Goal: Information Seeking & Learning: Check status

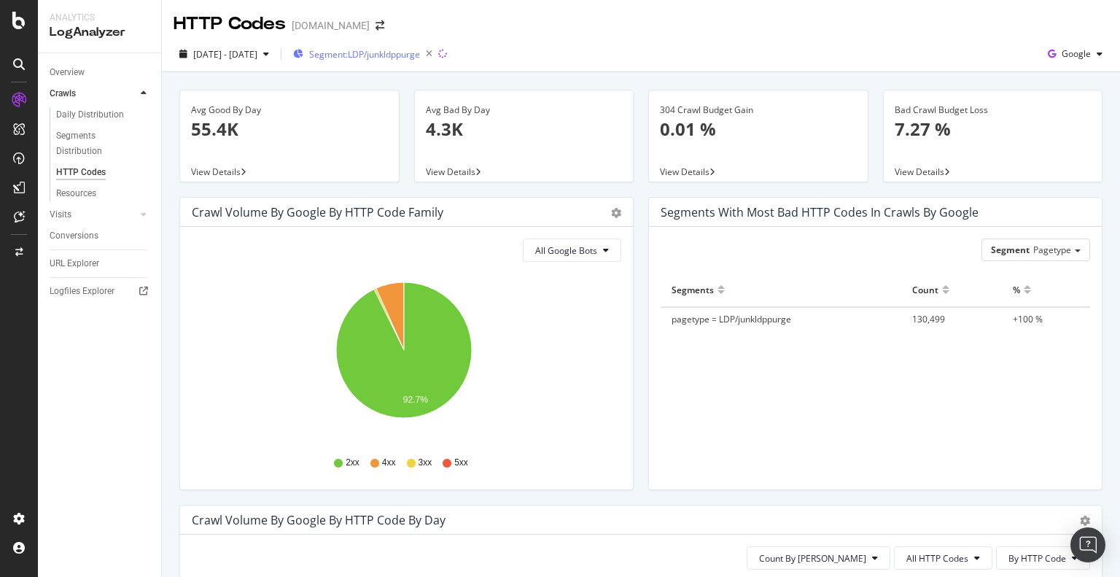
scroll to position [159, 0]
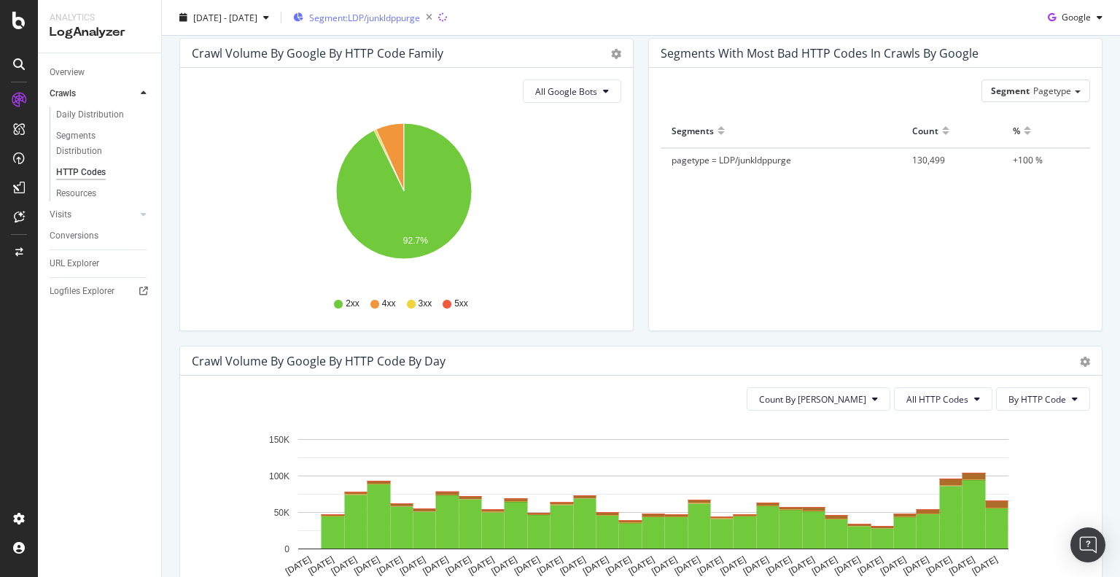
click at [410, 7] on div "Segment: LDP/junkldppurge" at bounding box center [365, 17] width 145 height 20
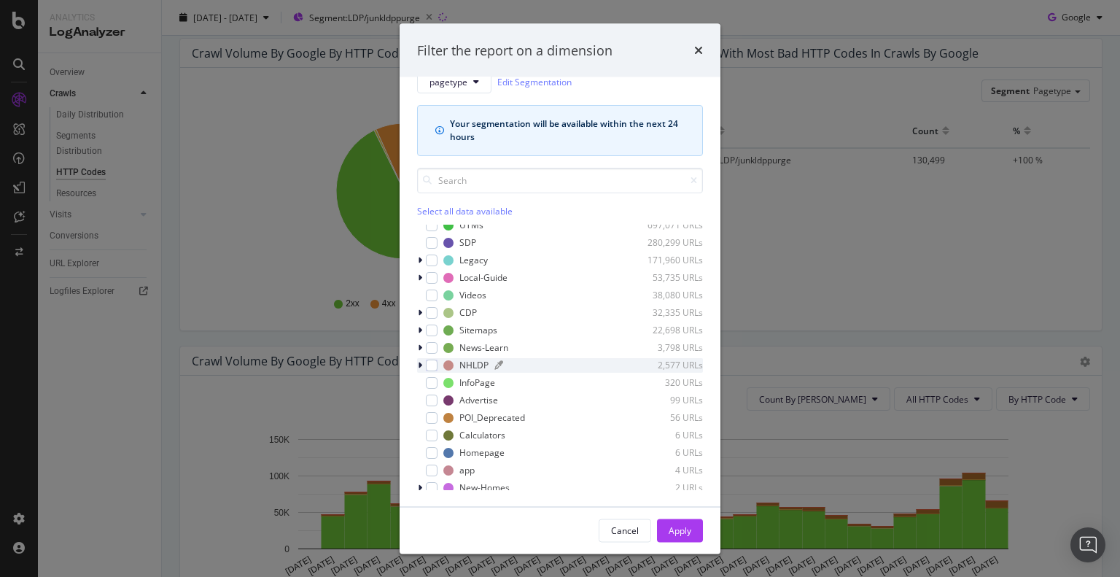
scroll to position [122, 0]
click at [420, 330] on icon "modal" at bounding box center [420, 330] width 4 height 9
click at [439, 366] on div "modal" at bounding box center [441, 365] width 12 height 12
click at [687, 527] on div "Apply" at bounding box center [680, 530] width 23 height 12
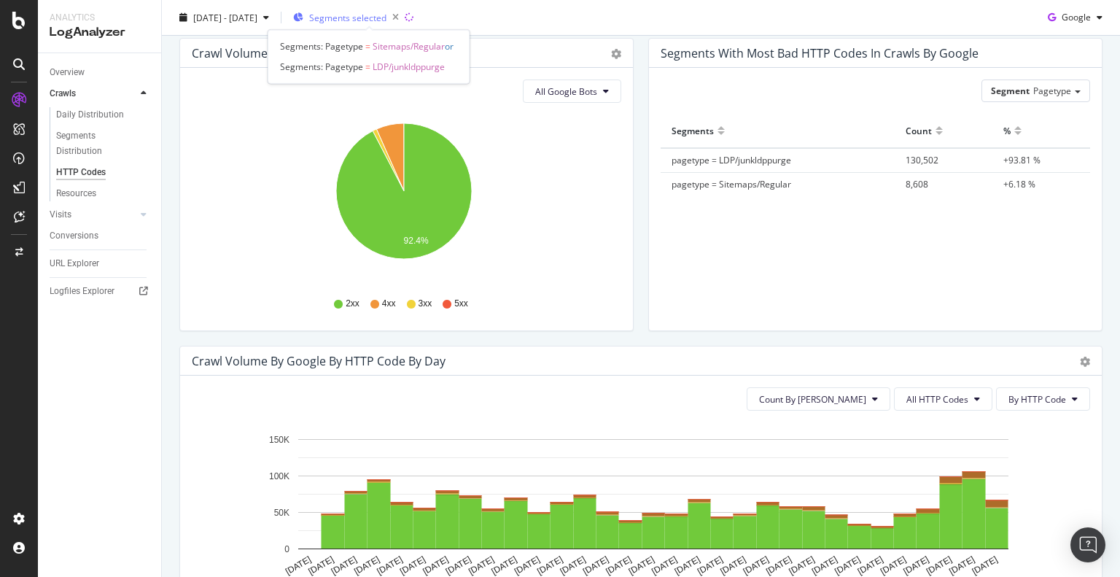
click at [361, 19] on span "Segments selected" at bounding box center [347, 17] width 77 height 12
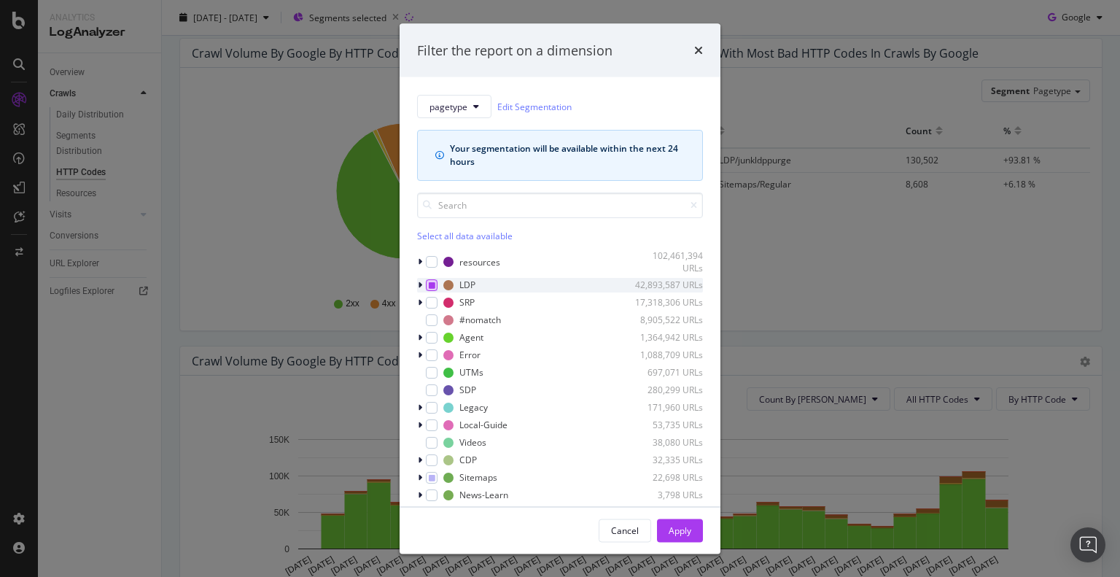
click at [435, 281] on div "modal" at bounding box center [432, 285] width 12 height 12
click at [433, 282] on icon "modal" at bounding box center [432, 284] width 7 height 7
click at [677, 528] on div "Apply" at bounding box center [680, 530] width 23 height 12
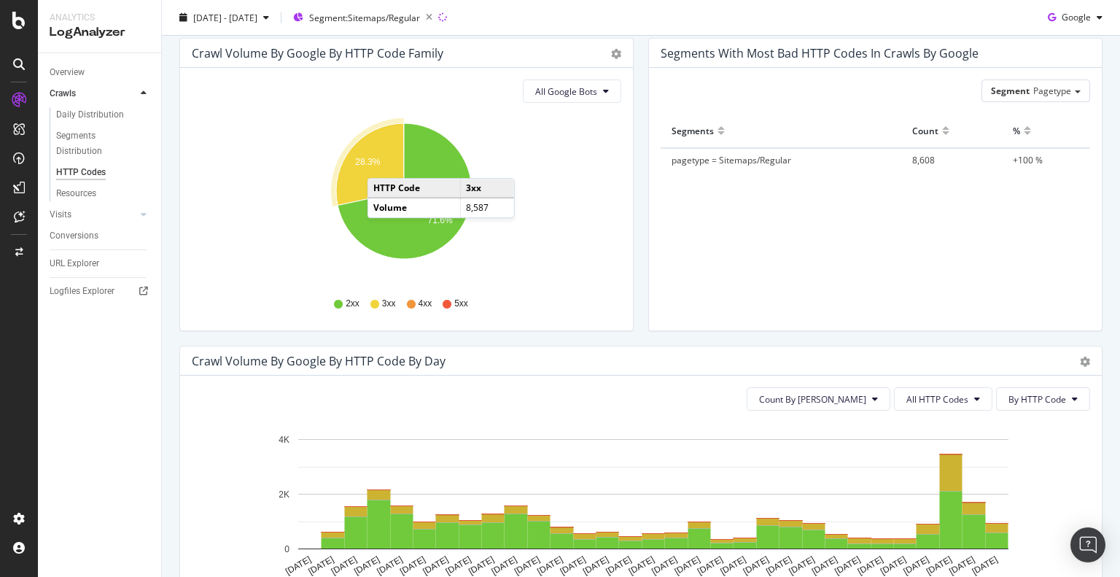
click at [383, 163] on icon "A chart." at bounding box center [370, 164] width 68 height 82
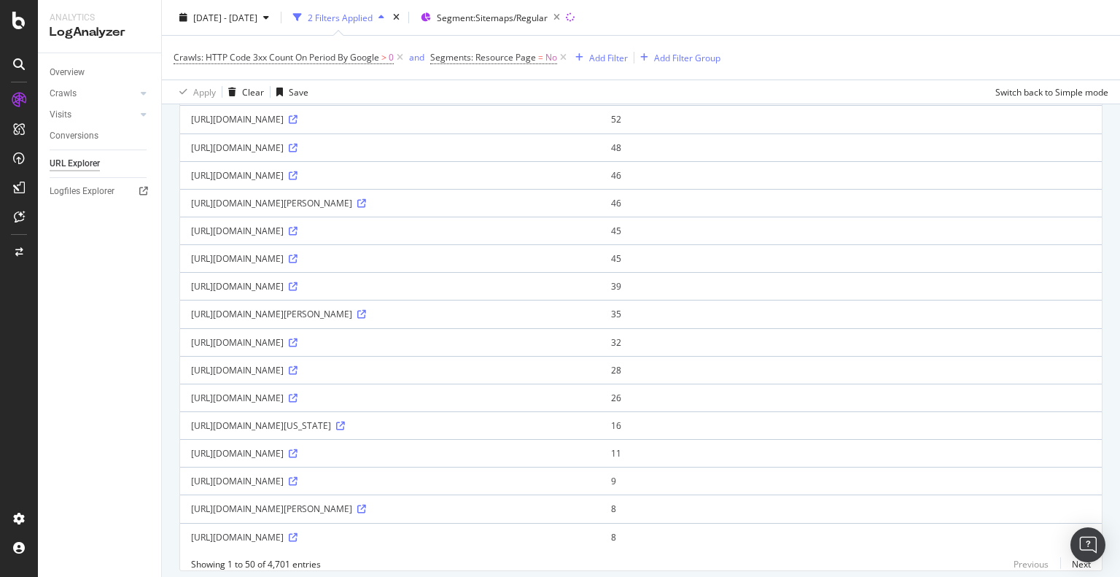
scroll to position [1102, 0]
click at [307, 502] on div "[URL][DOMAIN_NAME][PERSON_NAME]" at bounding box center [390, 508] width 398 height 12
click at [391, 502] on div "[URL][DOMAIN_NAME][PERSON_NAME]" at bounding box center [390, 508] width 398 height 12
click at [400, 536] on td "[URL][DOMAIN_NAME]" at bounding box center [390, 537] width 420 height 28
click at [297, 533] on icon at bounding box center [293, 537] width 9 height 9
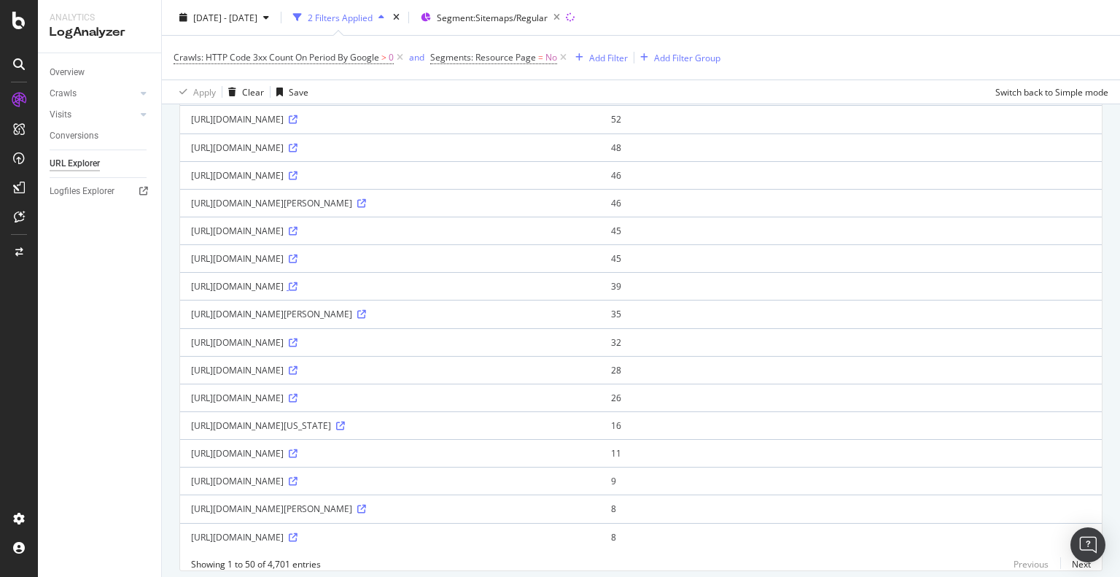
click at [297, 282] on icon at bounding box center [293, 286] width 9 height 9
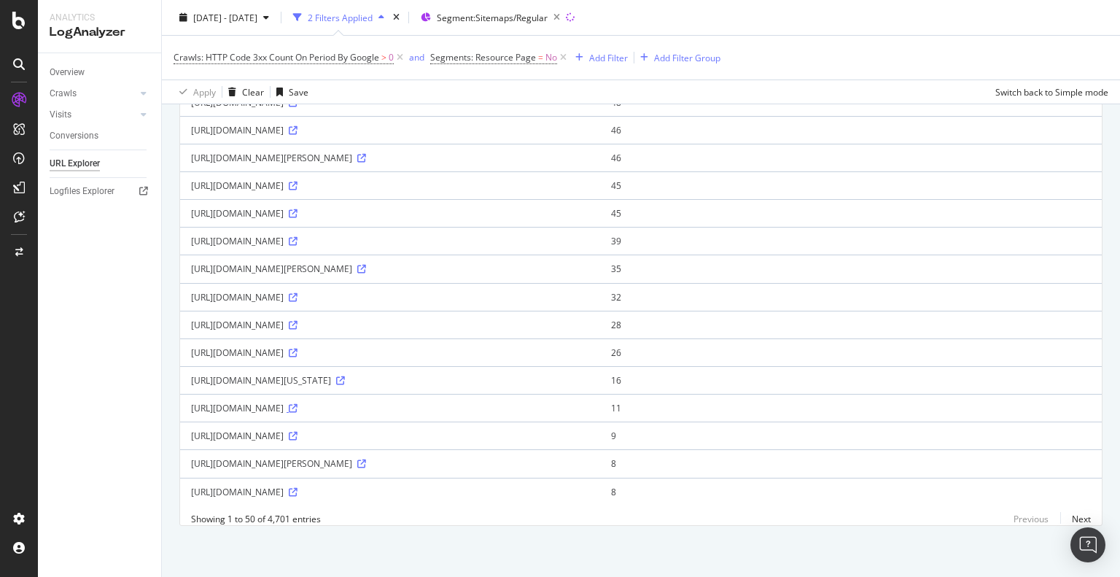
click at [297, 404] on icon at bounding box center [293, 408] width 9 height 9
click at [497, 457] on div "[URL][DOMAIN_NAME][PERSON_NAME]" at bounding box center [390, 463] width 398 height 12
click at [297, 404] on icon at bounding box center [293, 408] width 9 height 9
click at [402, 486] on div "[URL][DOMAIN_NAME]" at bounding box center [390, 492] width 398 height 12
drag, startPoint x: 306, startPoint y: 483, endPoint x: 445, endPoint y: 486, distance: 138.6
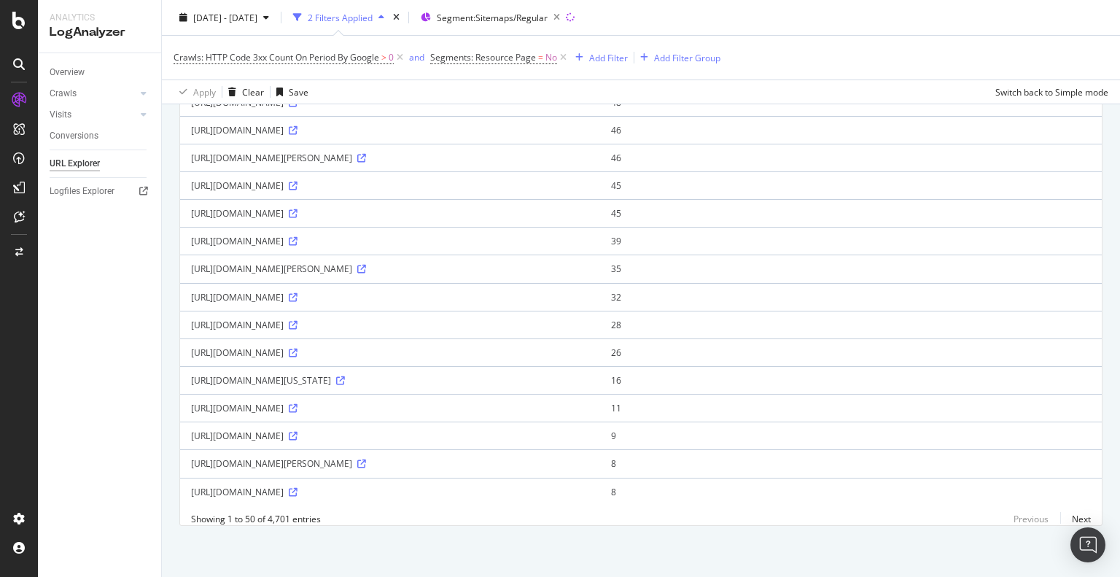
click at [445, 486] on div "[URL][DOMAIN_NAME]" at bounding box center [390, 492] width 398 height 12
click at [539, 486] on div "[URL][DOMAIN_NAME]" at bounding box center [390, 492] width 398 height 12
drag, startPoint x: 444, startPoint y: 478, endPoint x: 184, endPoint y: 486, distance: 259.7
click at [184, 486] on td "[URL][DOMAIN_NAME]" at bounding box center [390, 492] width 420 height 28
copy div "[URL][DOMAIN_NAME]"
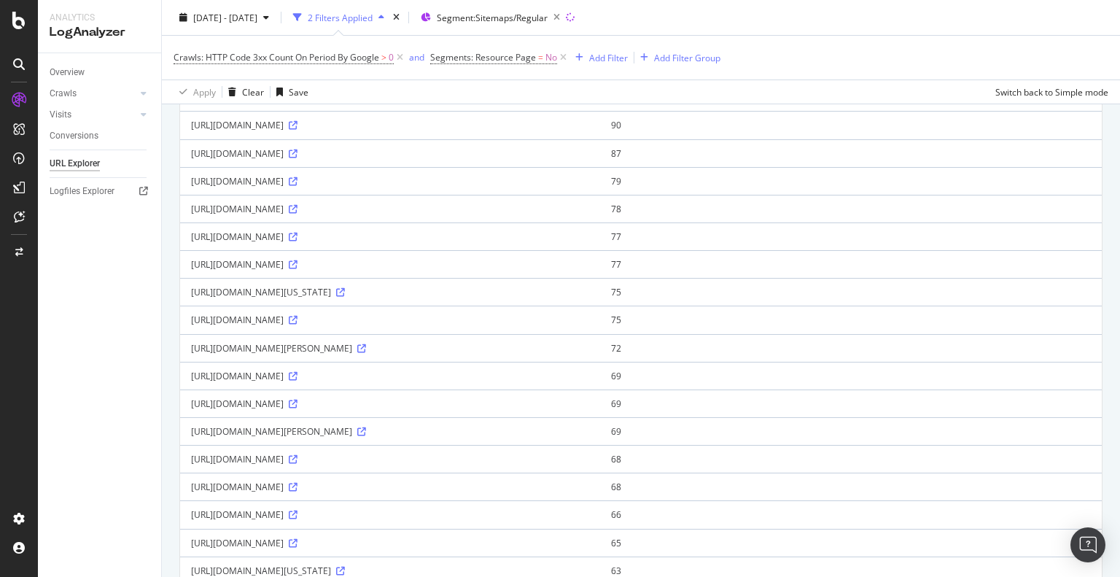
scroll to position [0, 0]
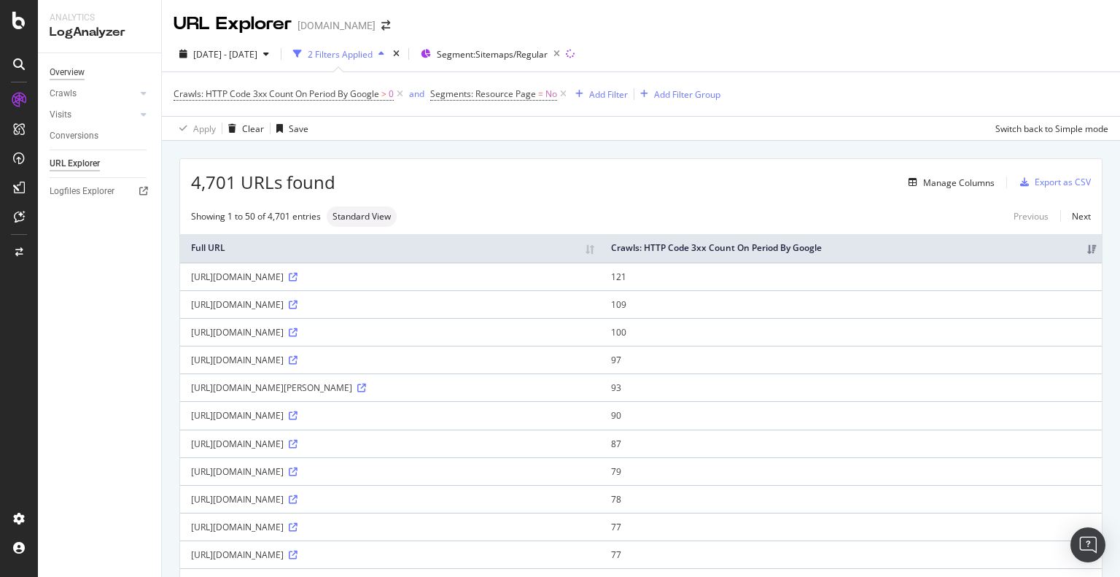
click at [61, 73] on div "Overview" at bounding box center [67, 72] width 35 height 15
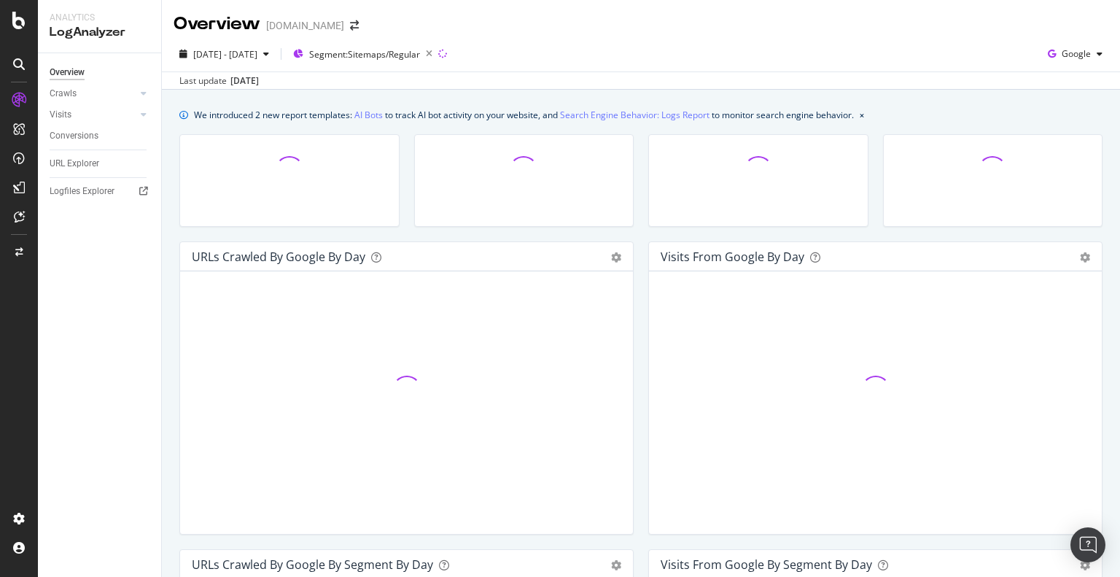
click at [15, 69] on icon at bounding box center [19, 64] width 12 height 12
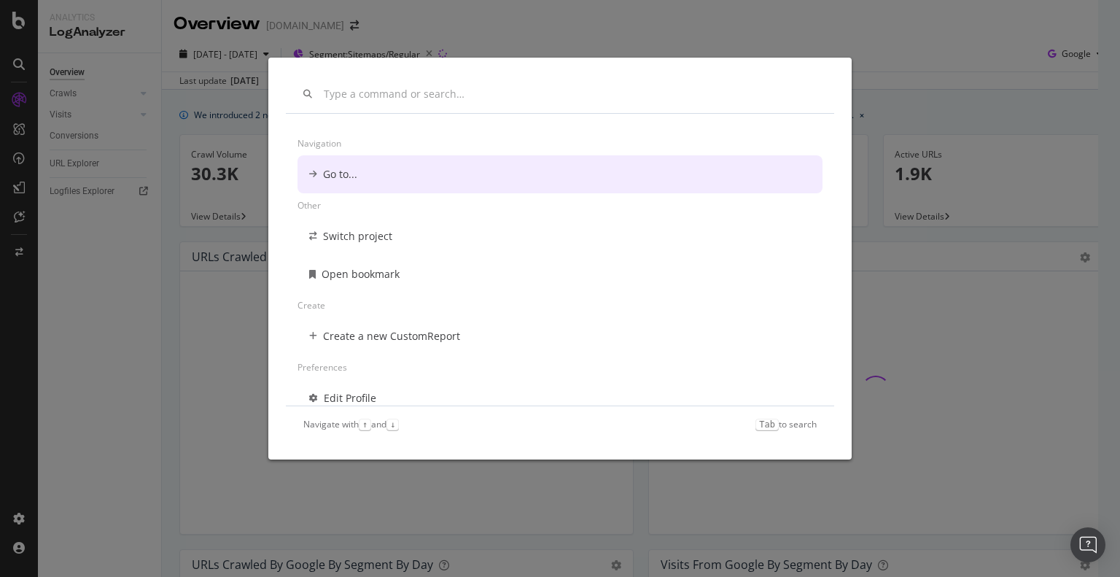
click at [349, 93] on input "modal" at bounding box center [570, 94] width 493 height 12
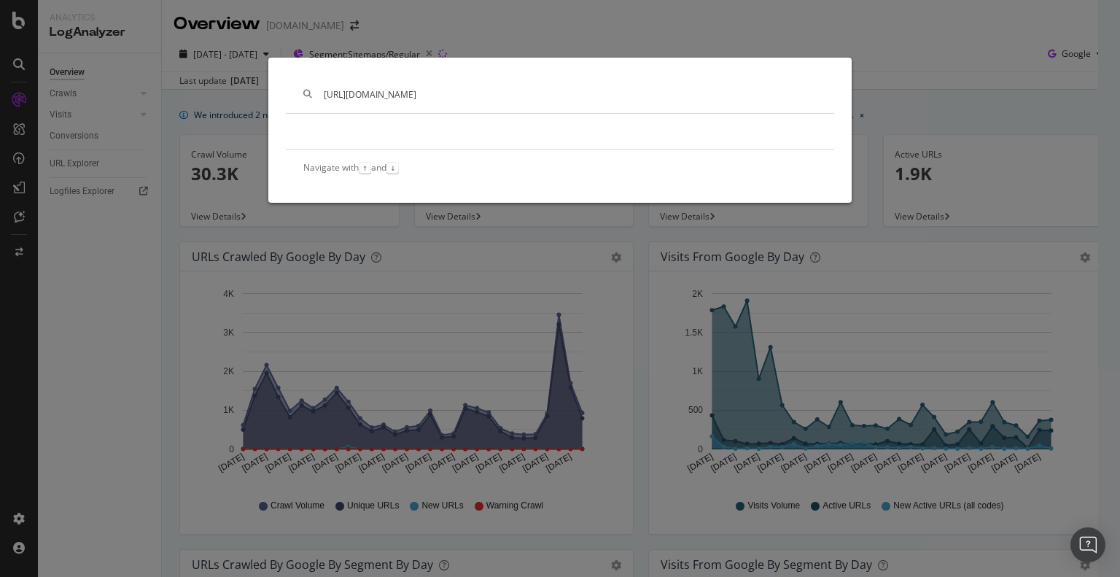
type input "[URL][DOMAIN_NAME]"
click at [604, 104] on div "[URL][DOMAIN_NAME]" at bounding box center [560, 94] width 548 height 38
click at [700, 31] on div "[URL][DOMAIN_NAME] Navigate with ↑ and ↓" at bounding box center [560, 288] width 1120 height 577
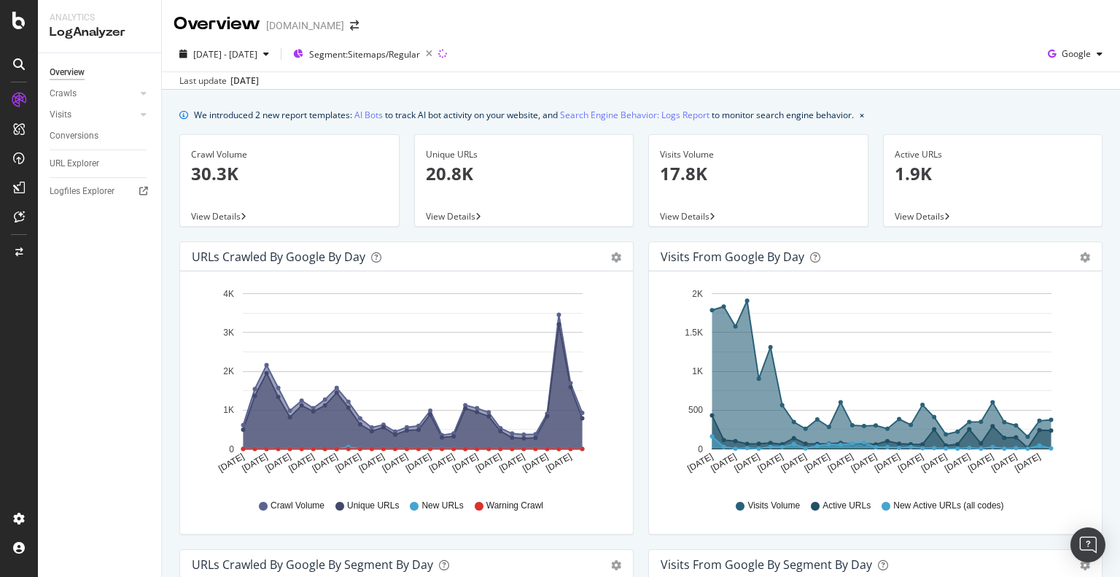
click at [83, 172] on div "URL Explorer" at bounding box center [106, 163] width 112 height 21
click at [76, 163] on div "URL Explorer" at bounding box center [75, 163] width 50 height 15
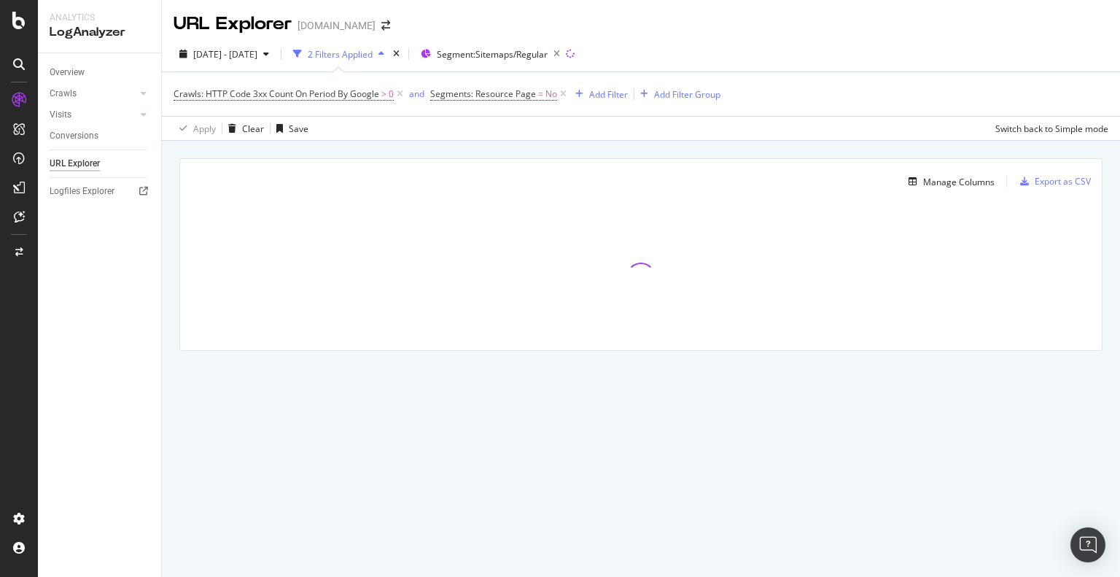
click at [1006, 15] on div "URL Explorer [DOMAIN_NAME]" at bounding box center [641, 18] width 958 height 36
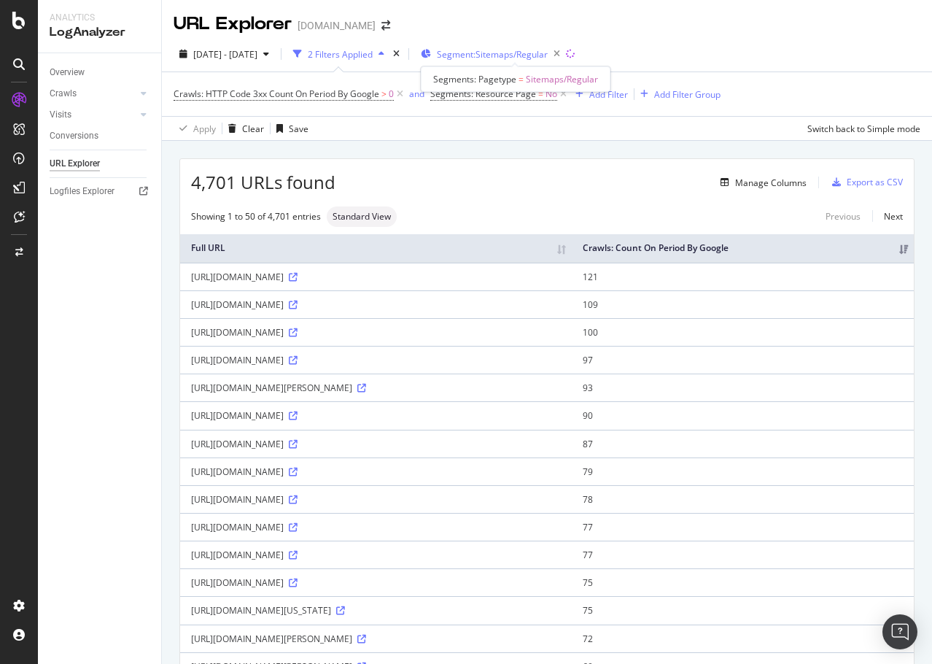
click at [541, 55] on span "Segment: Sitemaps/Regular" at bounding box center [492, 54] width 111 height 12
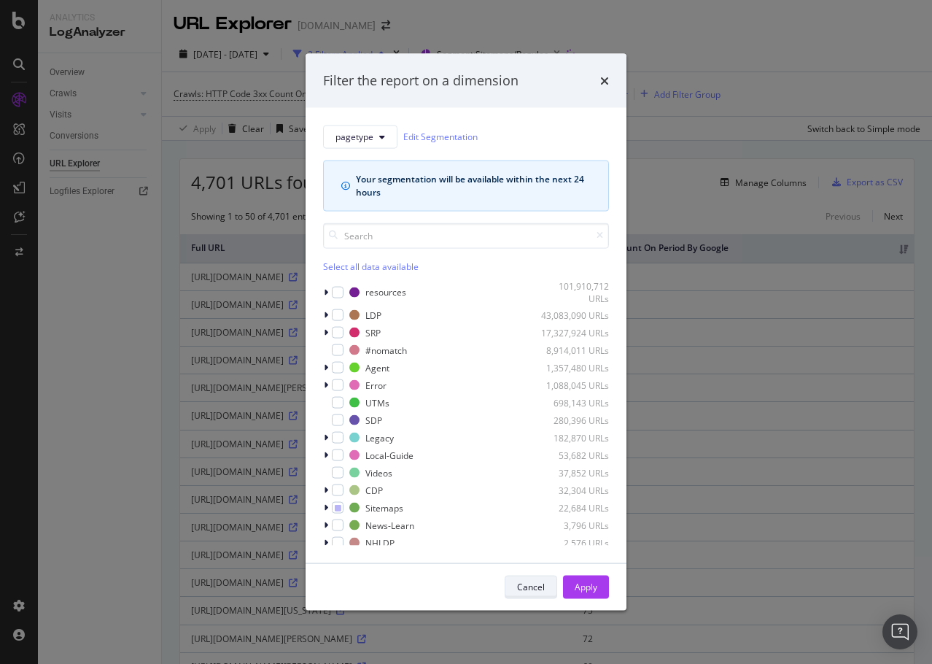
click at [542, 576] on div "Cancel" at bounding box center [531, 586] width 28 height 12
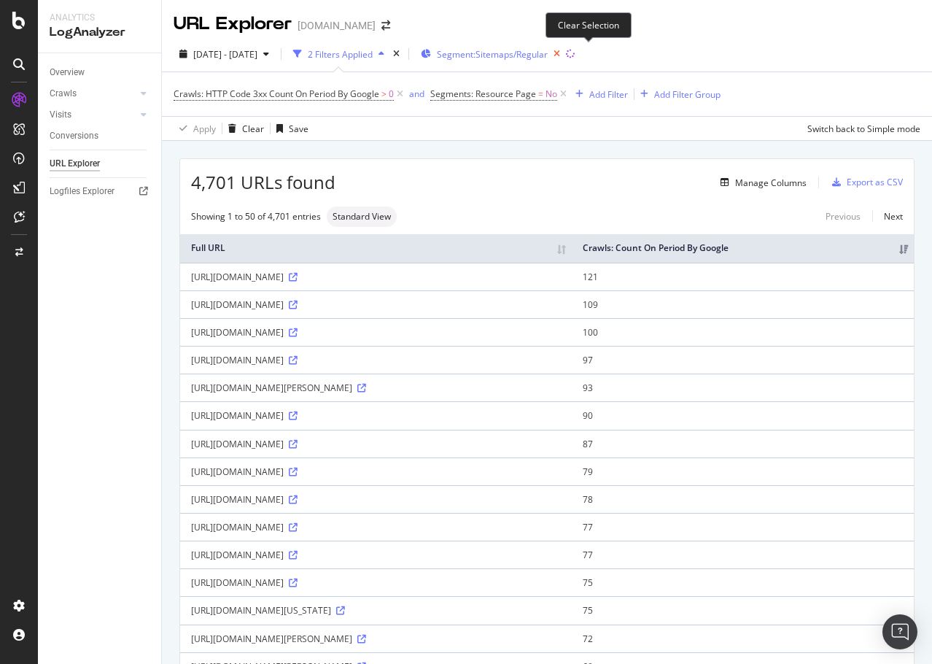
click at [566, 54] on icon "button" at bounding box center [557, 54] width 18 height 20
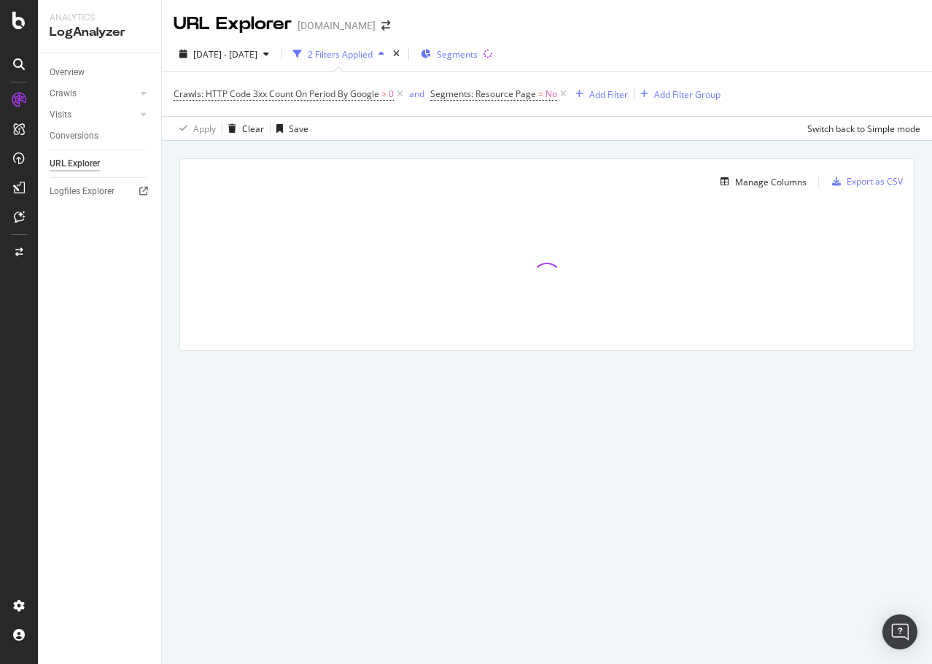
click at [478, 54] on span "Segments" at bounding box center [457, 54] width 41 height 12
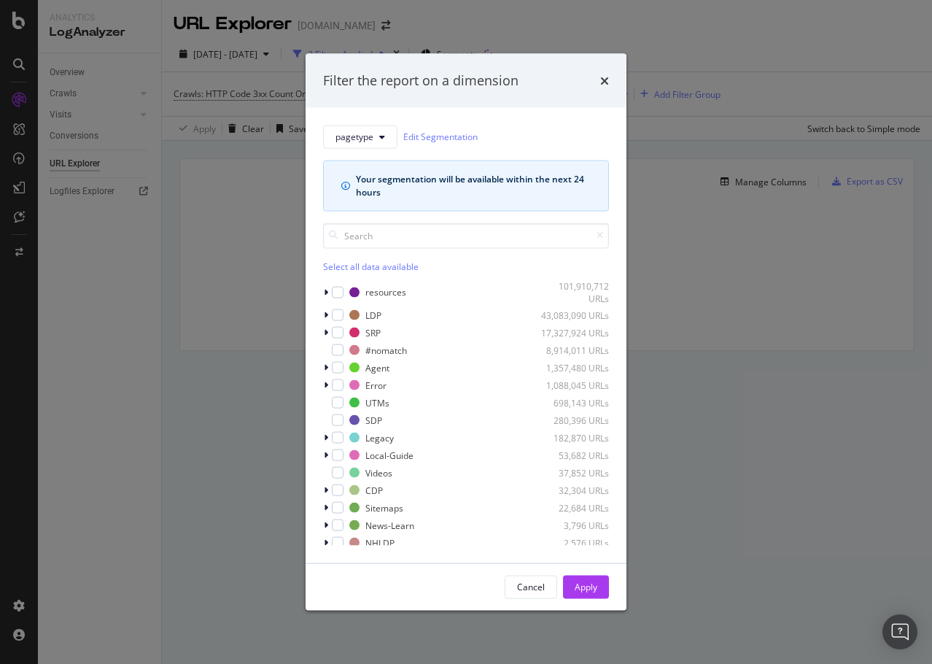
click at [323, 370] on div "modal" at bounding box center [327, 367] width 9 height 15
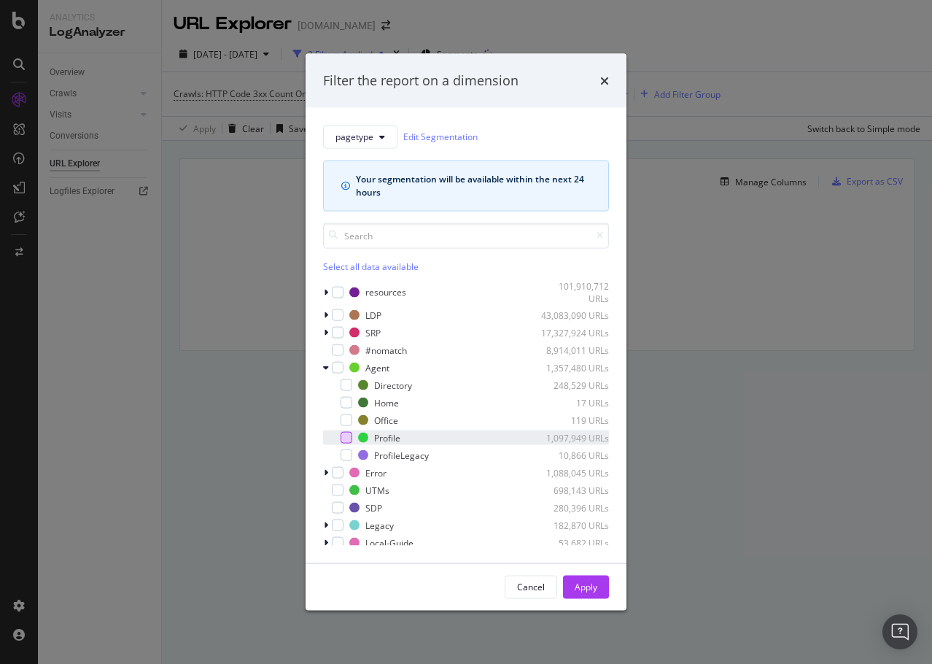
click at [350, 434] on div "modal" at bounding box center [347, 438] width 12 height 12
click at [583, 576] on div "Apply" at bounding box center [586, 586] width 23 height 22
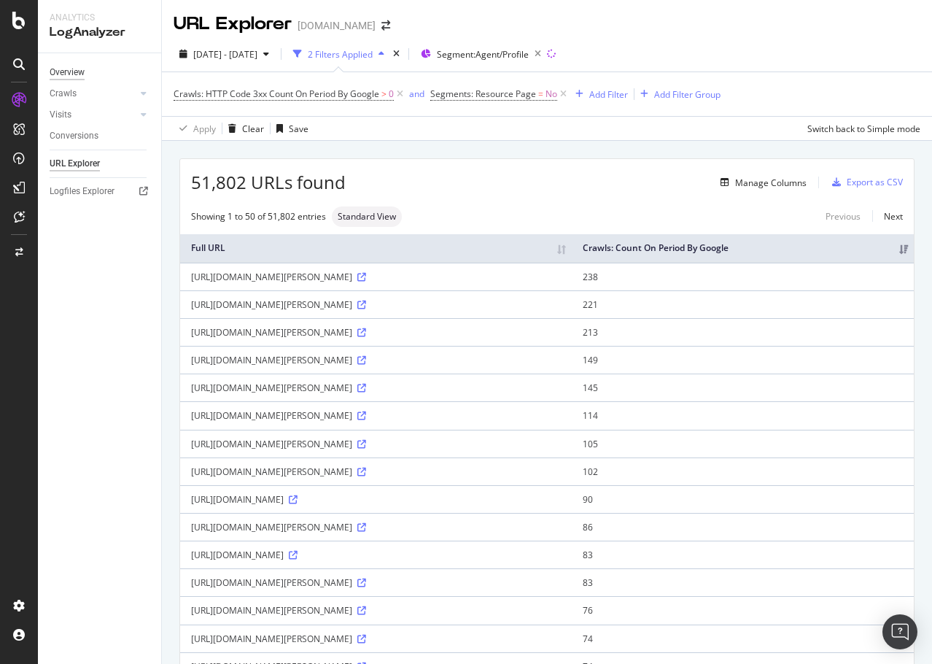
click at [81, 71] on div "Overview" at bounding box center [67, 72] width 35 height 15
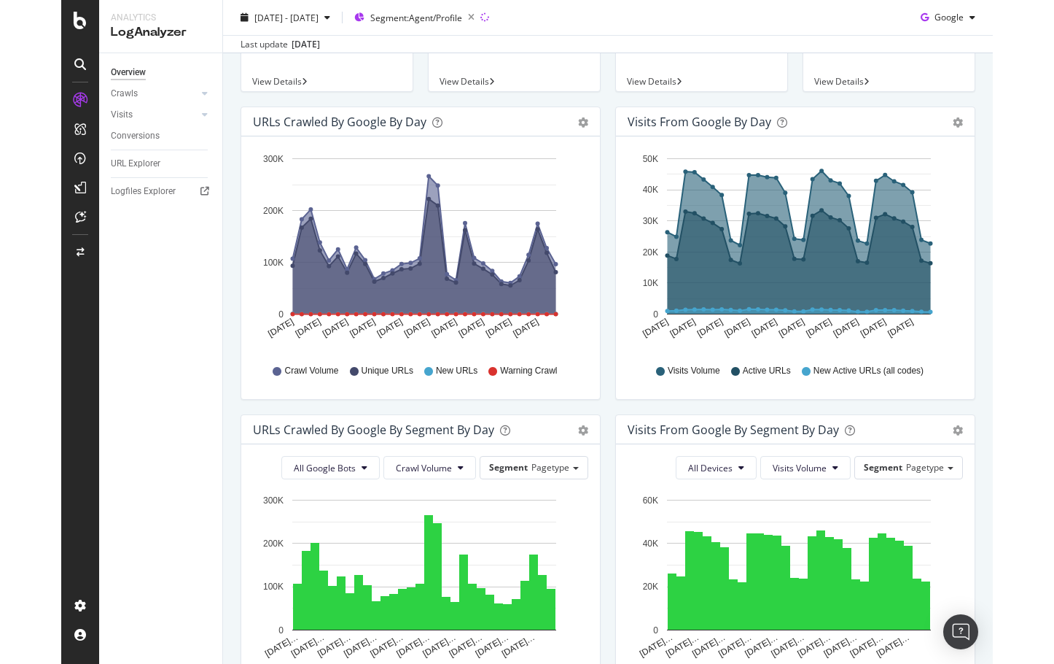
scroll to position [219, 0]
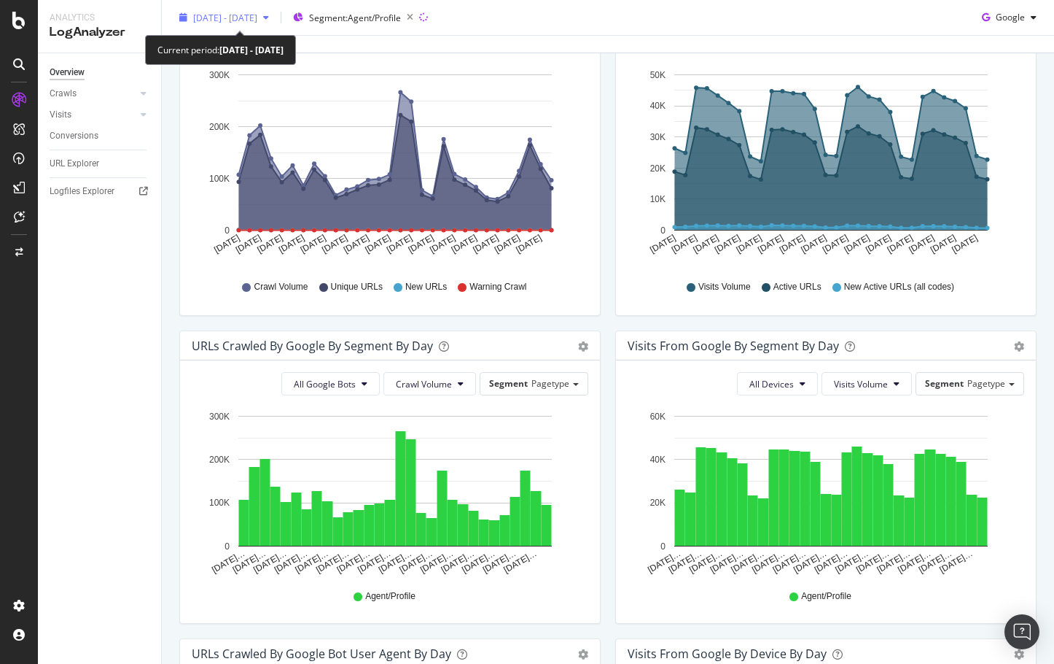
click at [257, 22] on span "[DATE] - [DATE]" at bounding box center [225, 17] width 64 height 12
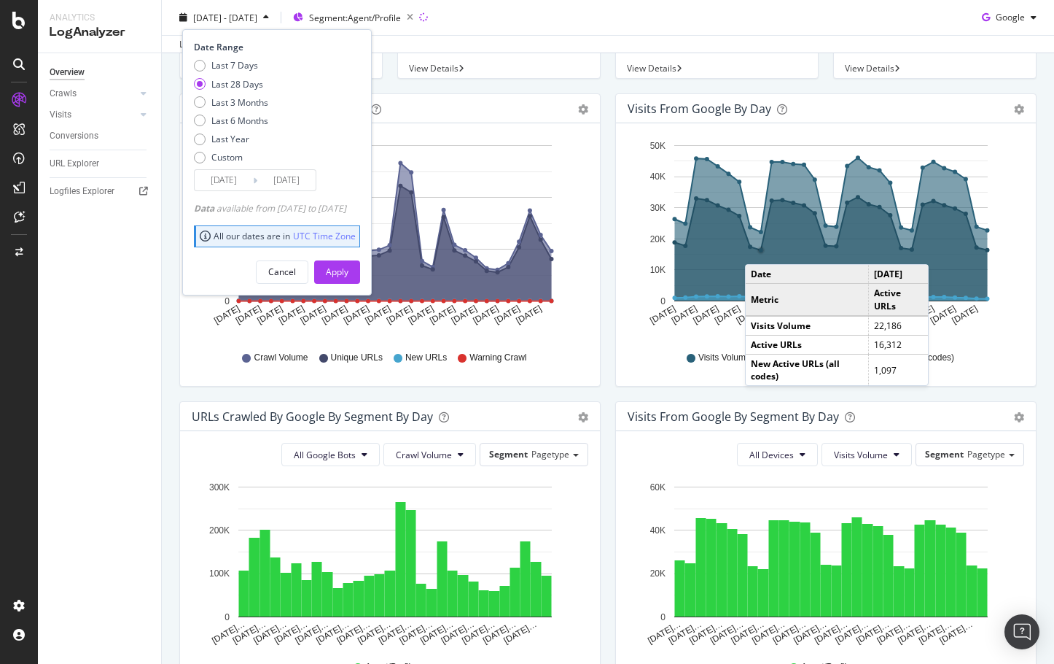
scroll to position [0, 0]
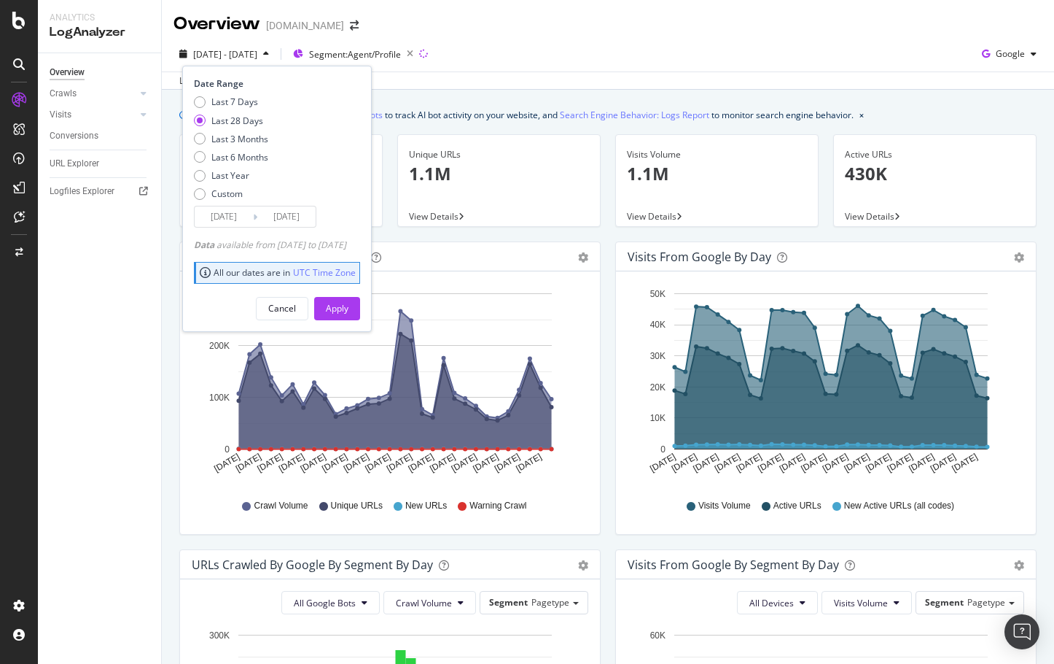
click at [894, 87] on div "Last update [DATE]" at bounding box center [608, 79] width 892 height 17
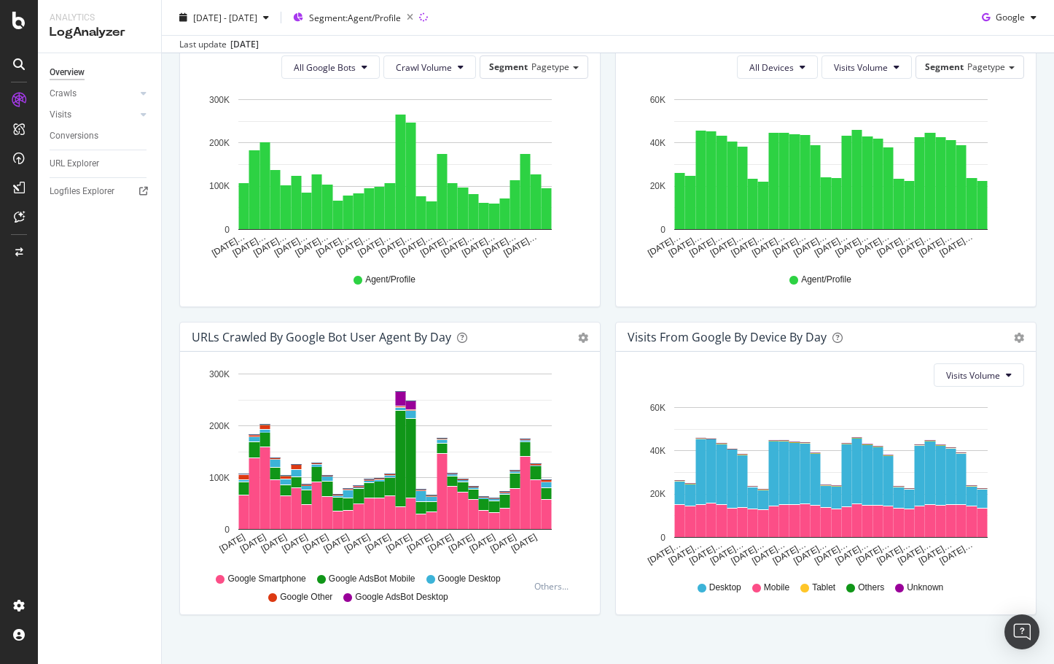
scroll to position [552, 0]
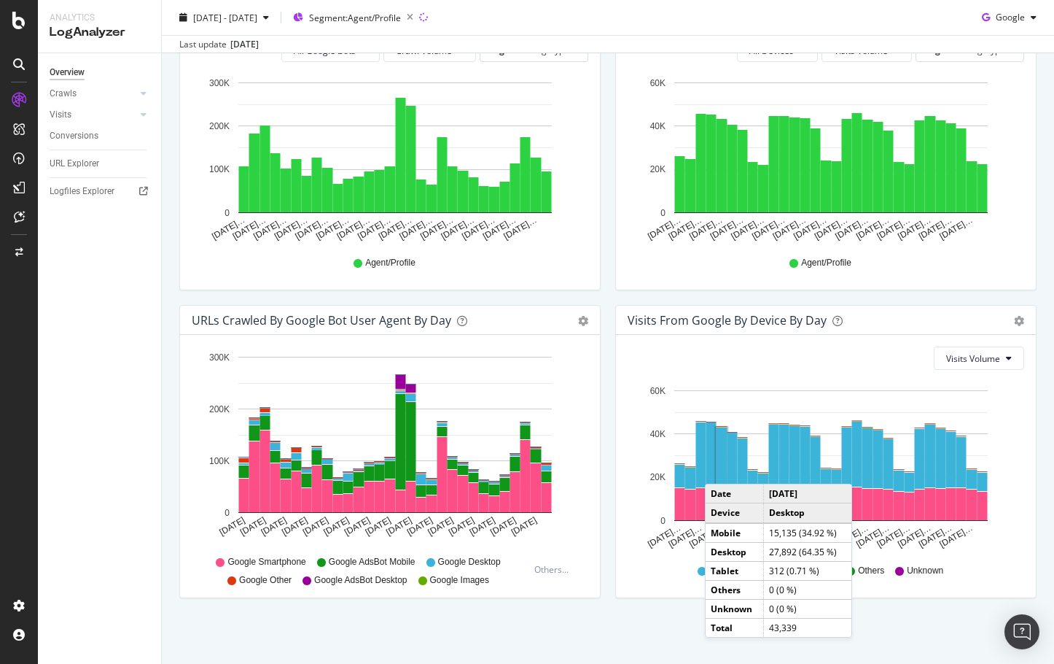
drag, startPoint x: 671, startPoint y: 642, endPoint x: 656, endPoint y: 637, distance: 15.7
click at [671, 576] on div "We introduced 2 new report templates: AI Bots to track AI bot activity on your …" at bounding box center [608, 101] width 892 height 1126
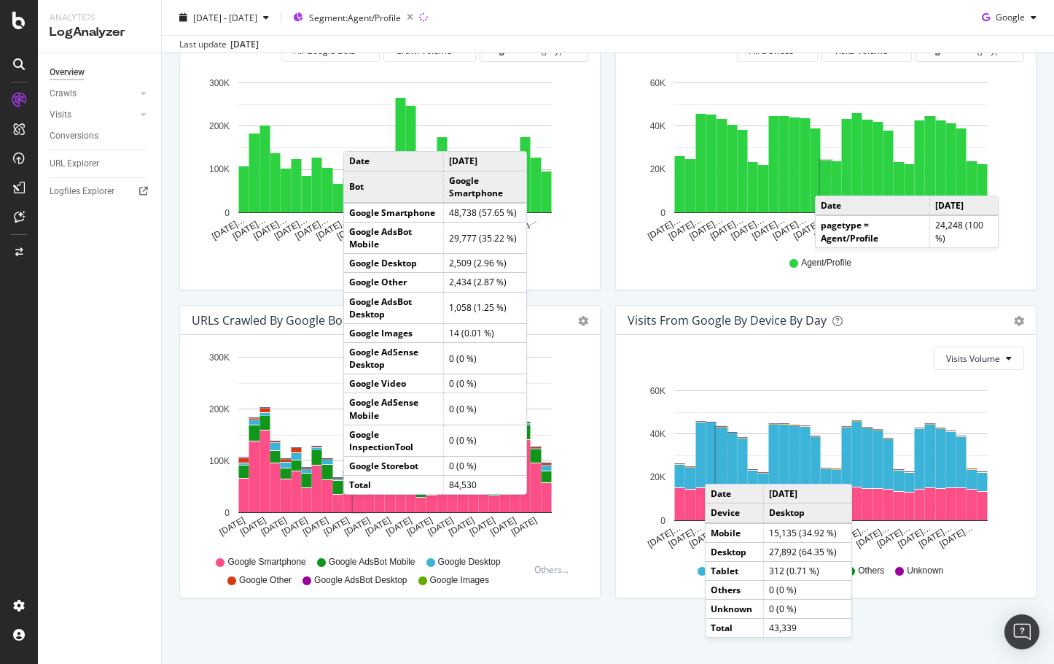
click at [886, 576] on div "Visits From Google By Device By Day Timeline (by Value) Timeline (by Percentage…" at bounding box center [826, 459] width 436 height 308
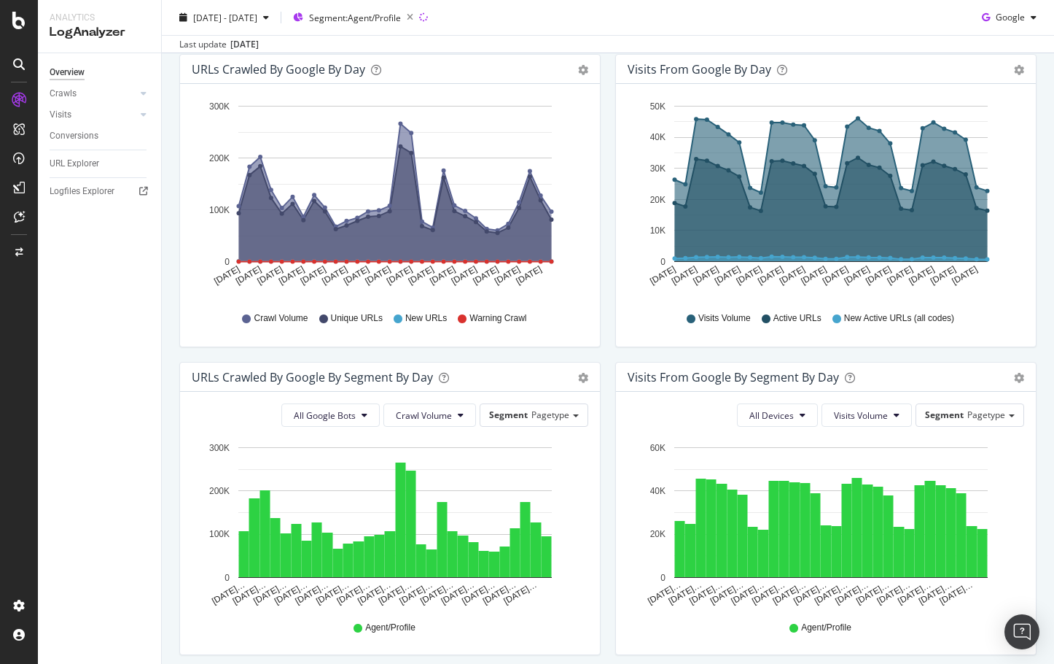
scroll to position [0, 0]
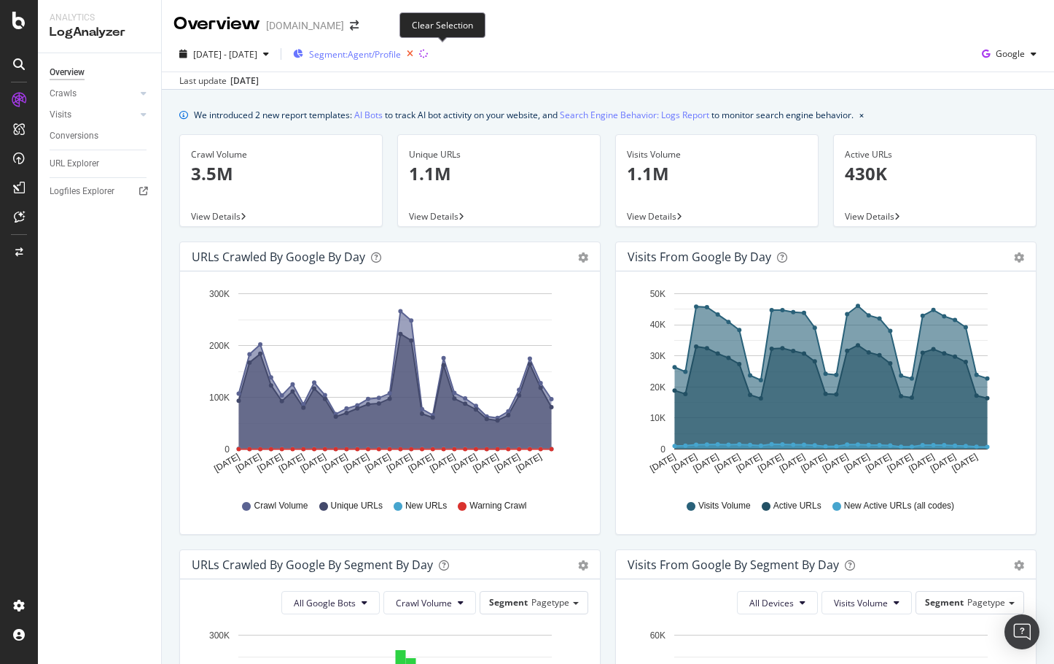
click at [419, 54] on icon "button" at bounding box center [410, 54] width 18 height 20
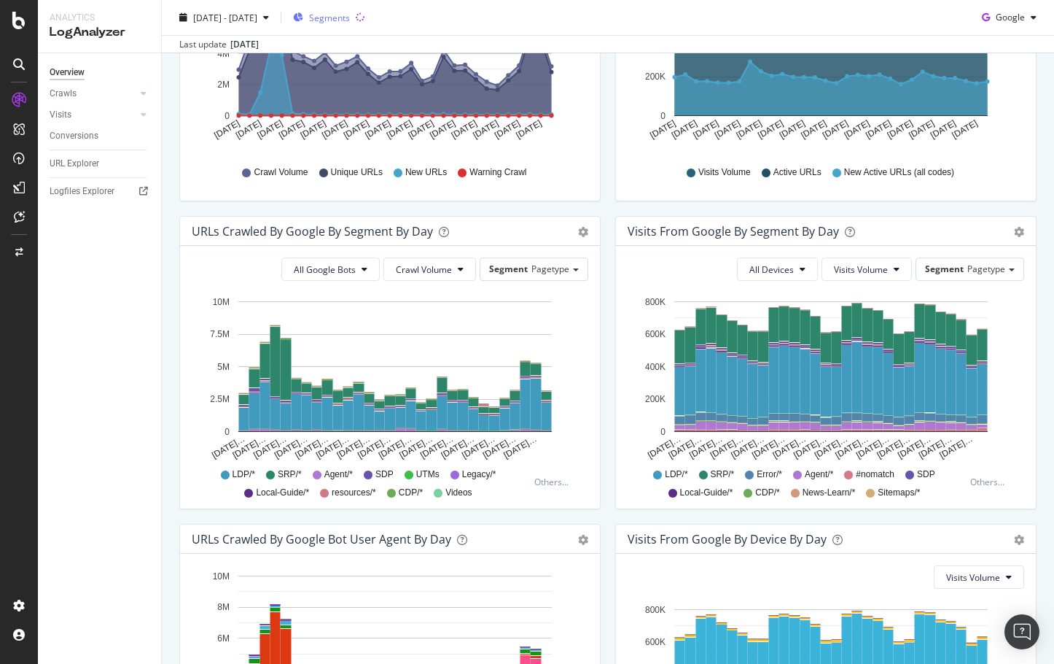
scroll to position [260, 0]
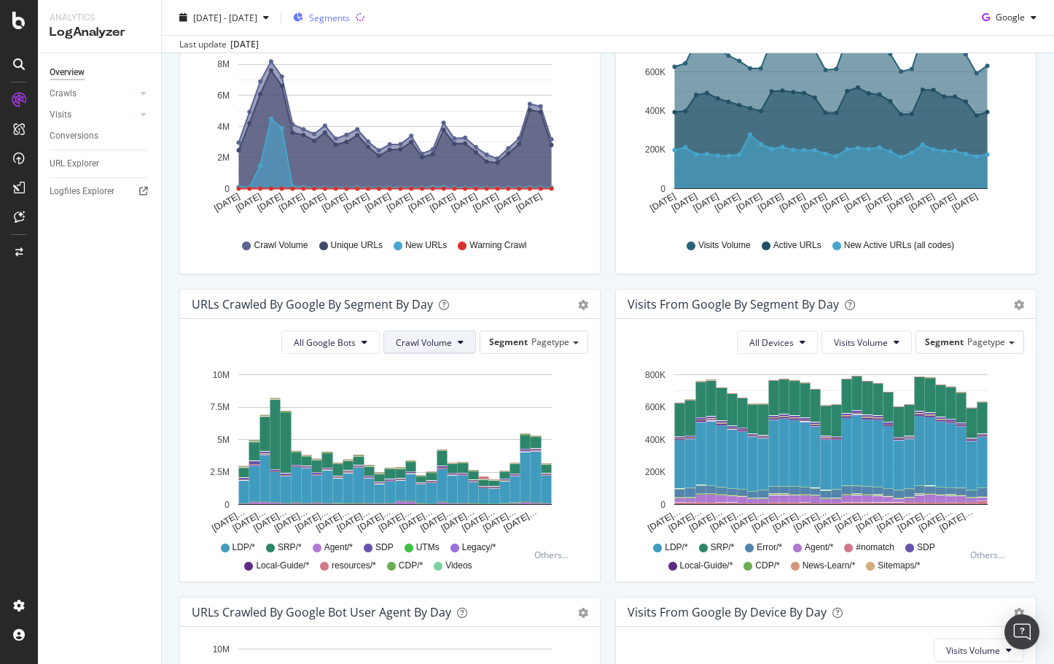
drag, startPoint x: 415, startPoint y: 328, endPoint x: 411, endPoint y: 341, distance: 13.8
click at [415, 328] on div "All Google Bots Crawl Volume Segment Pagetype Hold CTRL while clicking to filte…" at bounding box center [390, 450] width 420 height 262
click at [411, 342] on span "Crawl Volume" at bounding box center [424, 342] width 56 height 12
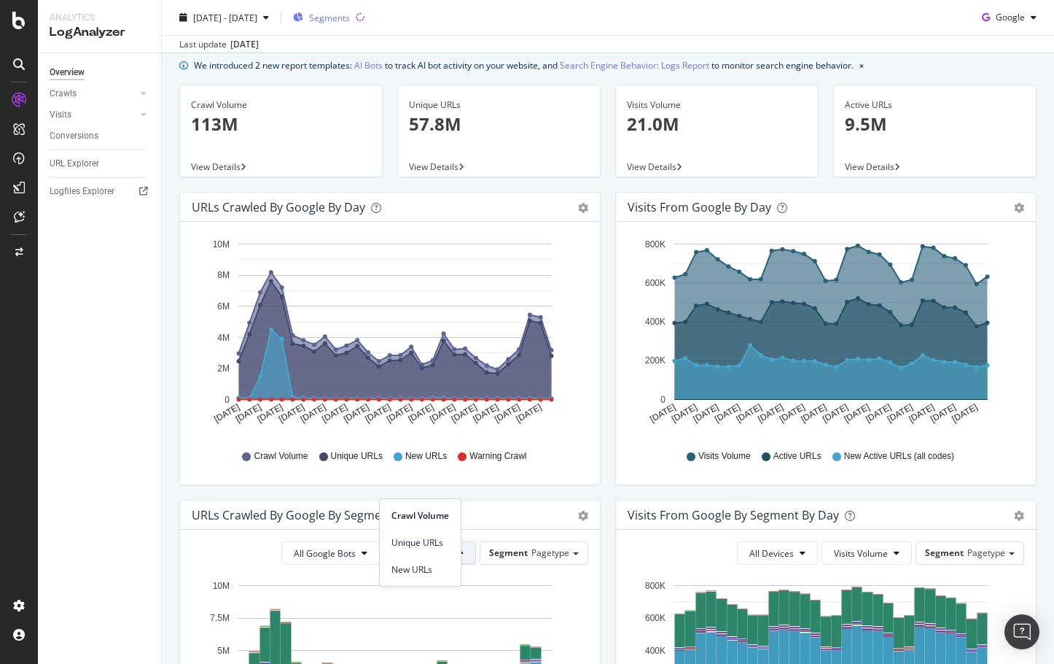
scroll to position [0, 0]
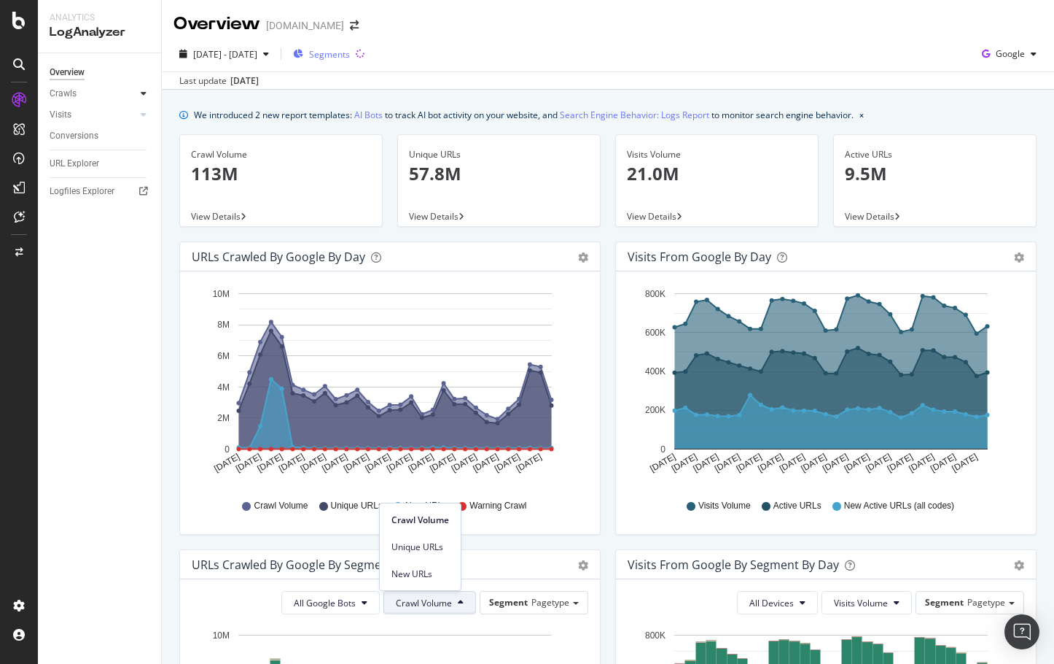
click at [144, 92] on icon at bounding box center [144, 93] width 6 height 9
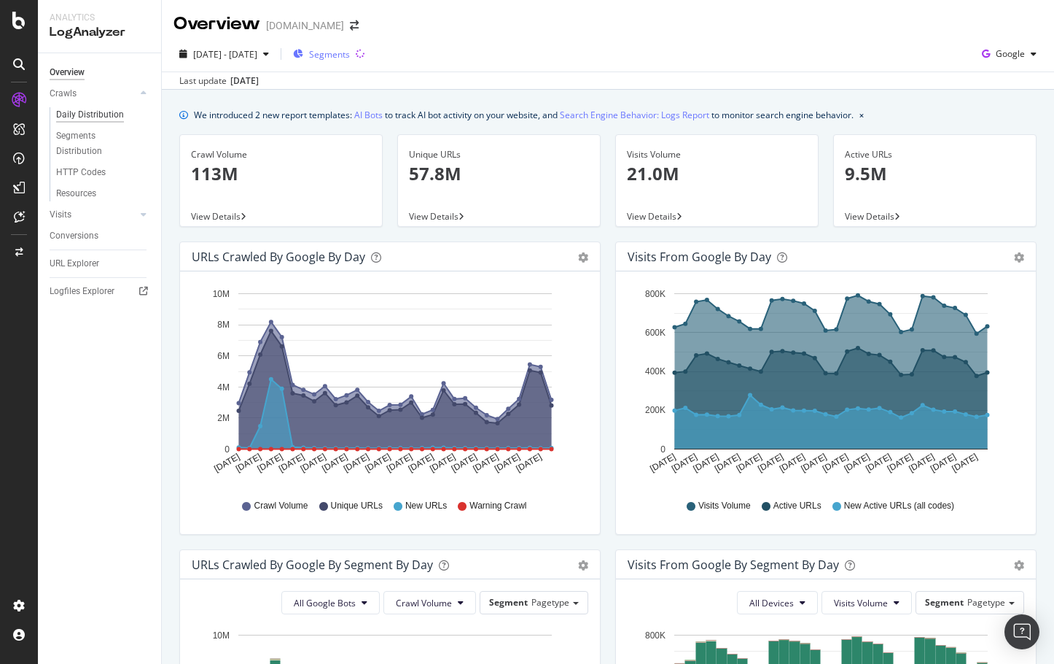
click at [98, 115] on div "Daily Distribution" at bounding box center [90, 114] width 68 height 15
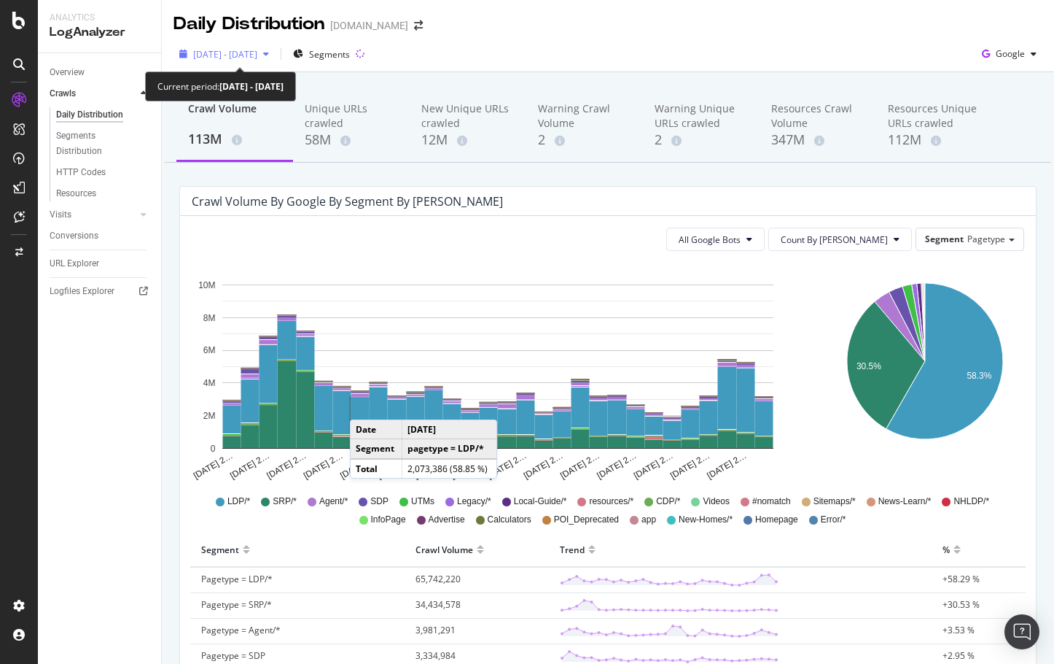
click at [275, 54] on div "button" at bounding box center [265, 54] width 17 height 9
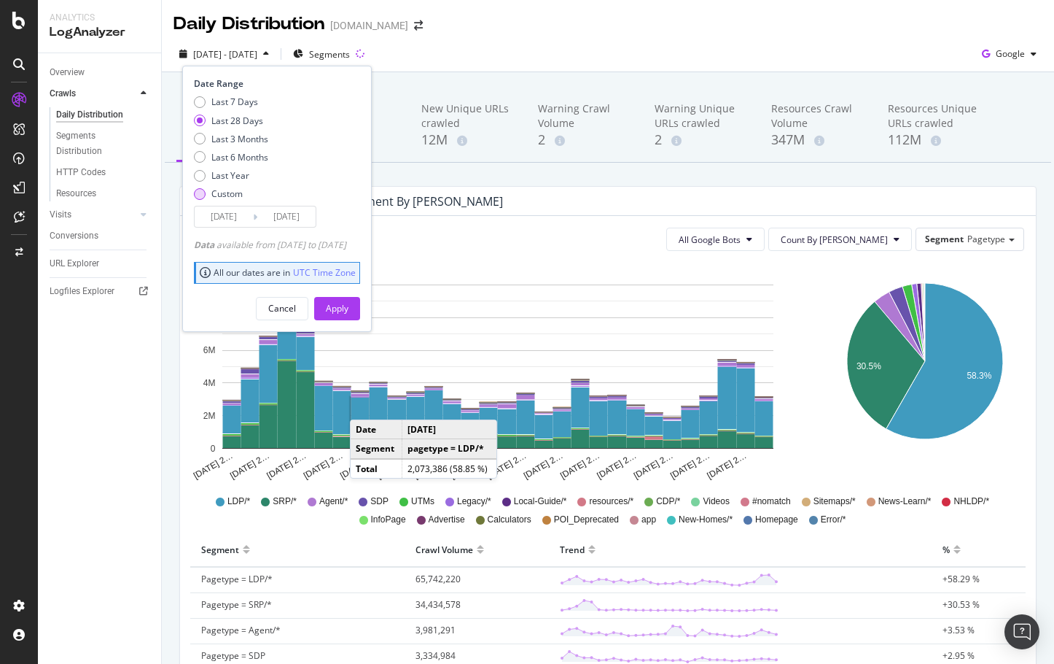
click at [198, 192] on div "Custom" at bounding box center [200, 194] width 12 height 12
click at [219, 226] on input "[DATE]" at bounding box center [224, 216] width 58 height 20
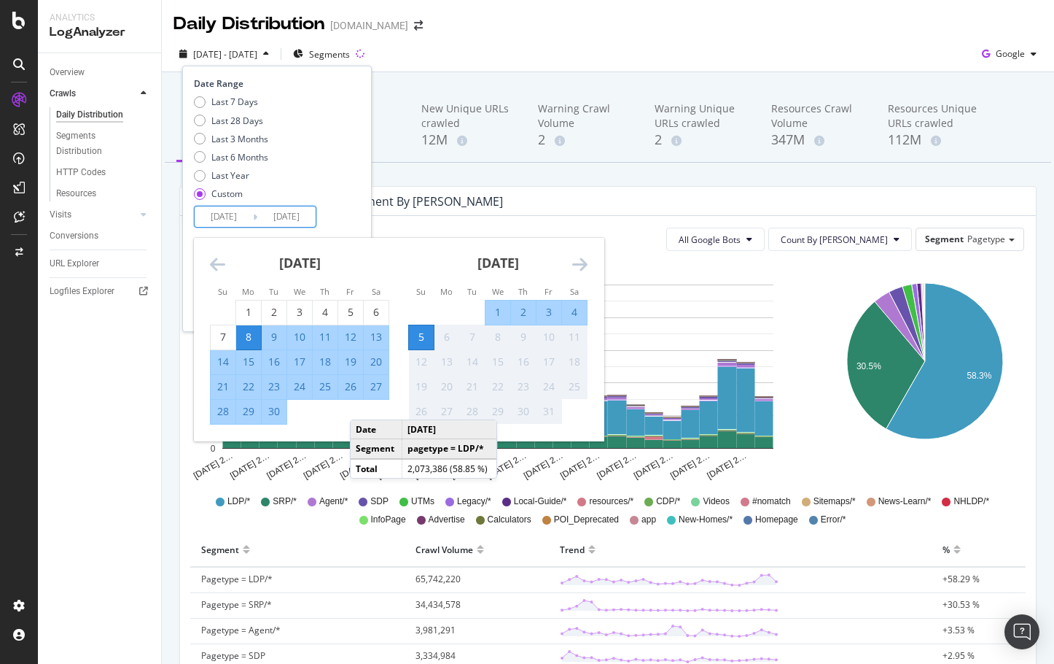
click at [219, 265] on icon "Move backward to switch to the previous month." at bounding box center [217, 263] width 15 height 17
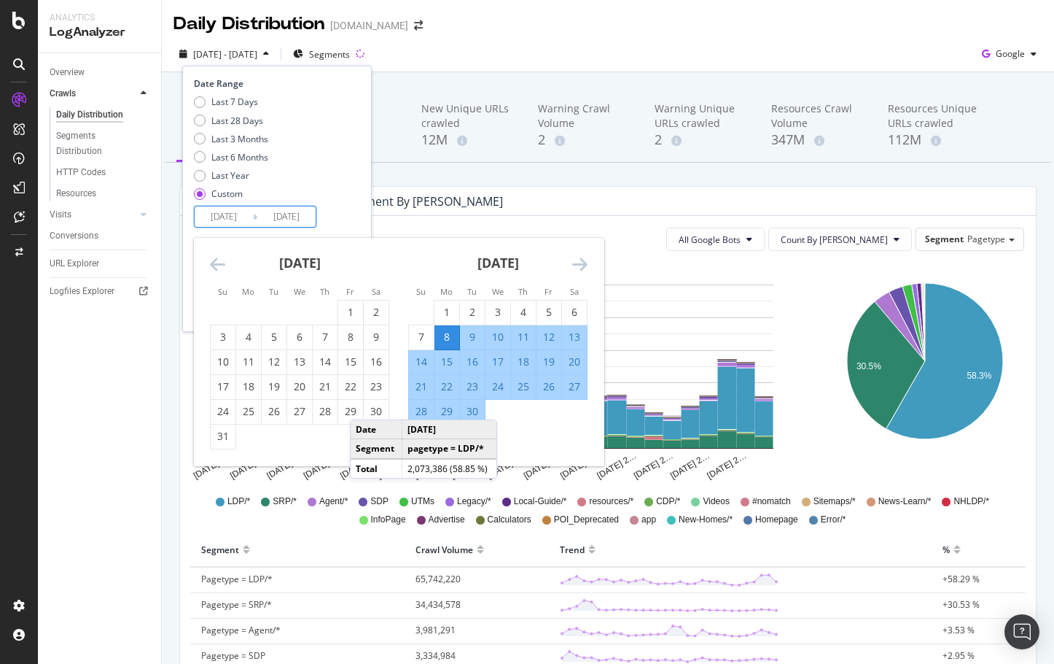
click at [219, 265] on icon "Move backward to switch to the previous month." at bounding box center [217, 263] width 15 height 17
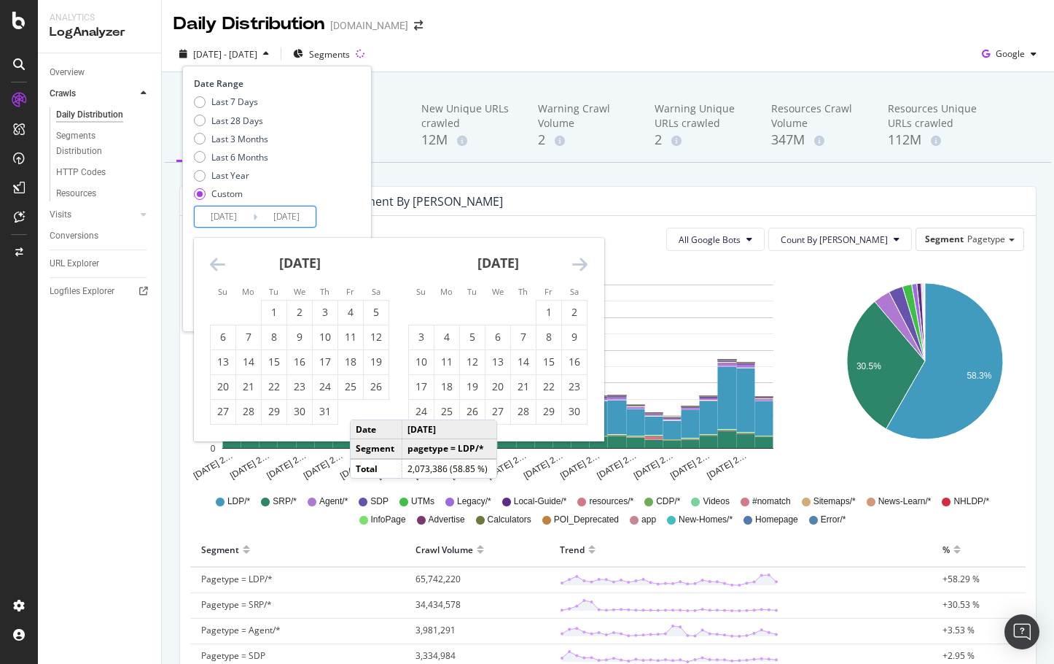
click at [219, 265] on icon "Move backward to switch to the previous month." at bounding box center [217, 263] width 15 height 17
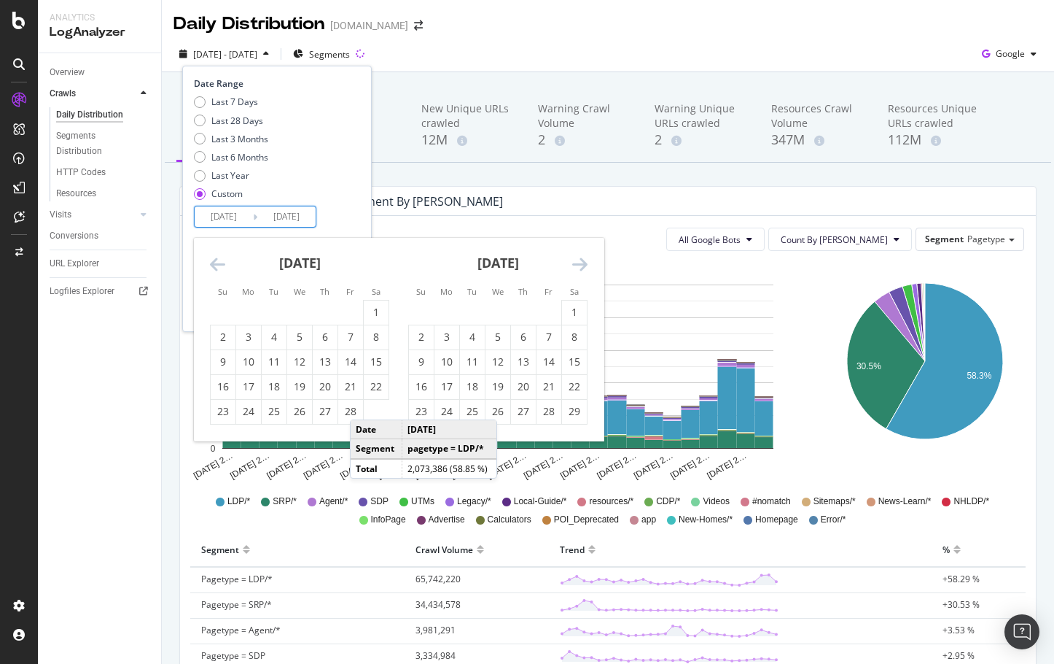
click at [219, 265] on icon "Move backward to switch to the previous month." at bounding box center [217, 263] width 15 height 17
click at [297, 308] on div "1" at bounding box center [299, 312] width 25 height 15
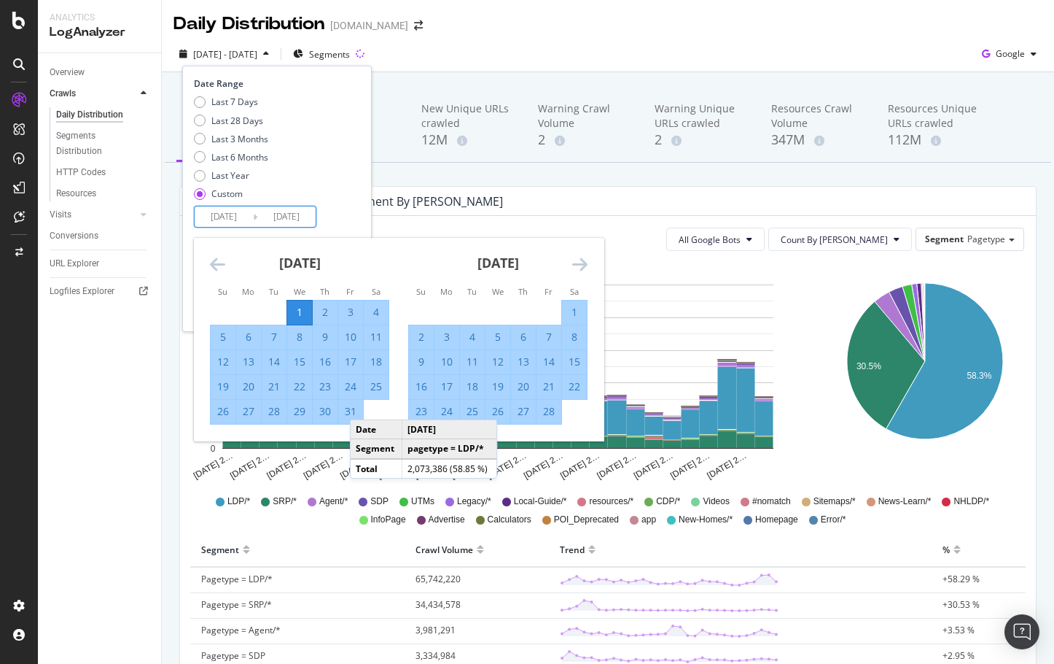
type input "[DATE]"
click at [357, 203] on div "Last 7 Days Last 28 Days Last 3 Months Last 6 Months Last Year Custom" at bounding box center [275, 151] width 163 height 110
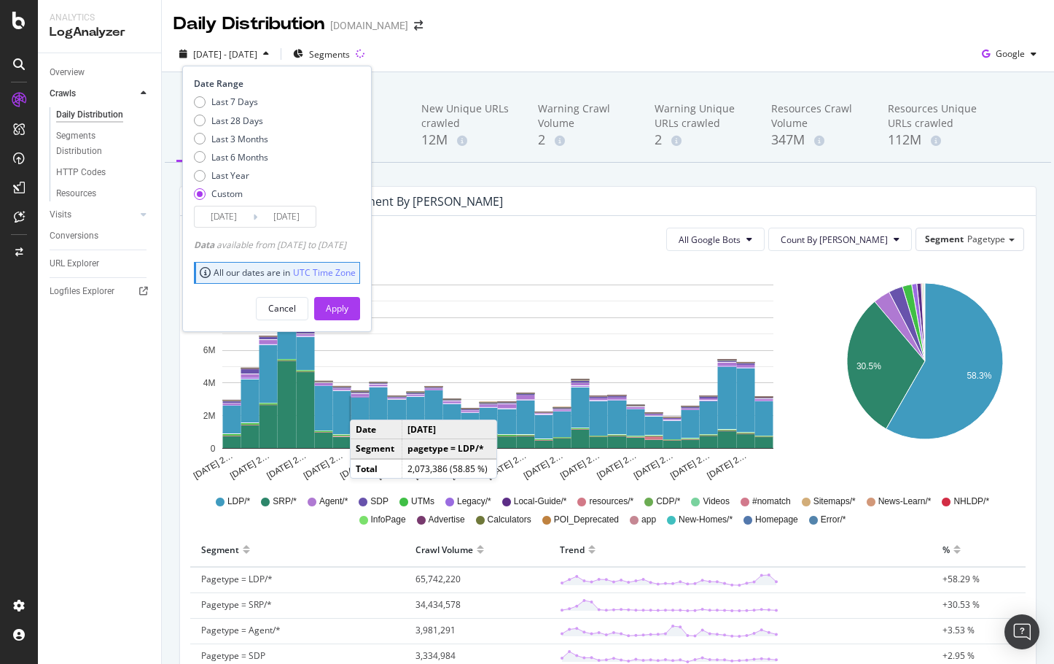
drag, startPoint x: 363, startPoint y: 303, endPoint x: 209, endPoint y: 316, distance: 155.1
click at [349, 303] on div "Apply" at bounding box center [337, 308] width 23 height 12
